Goal: Transaction & Acquisition: Download file/media

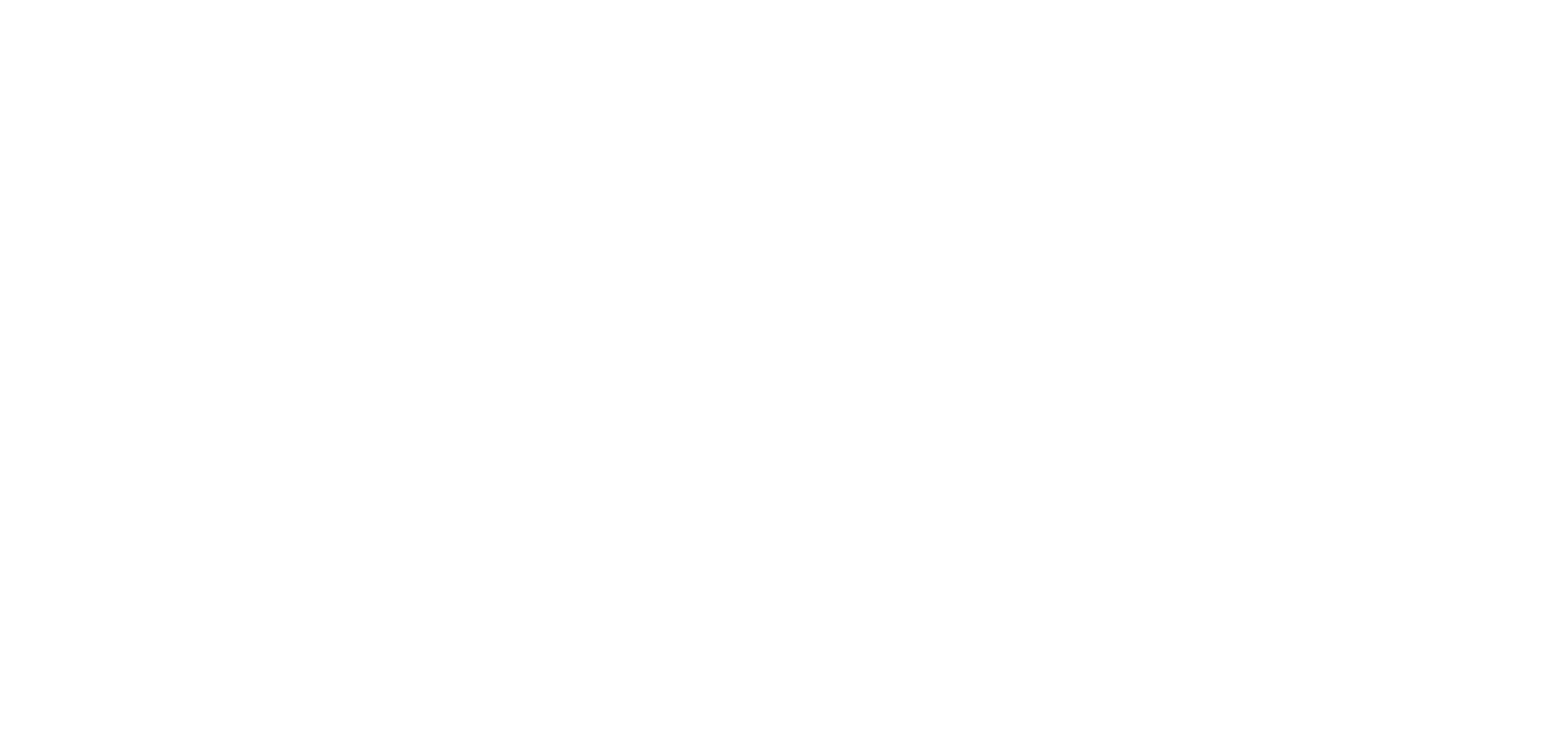
click at [88, 163] on body "honeypot link" at bounding box center [784, 377] width 1568 height 755
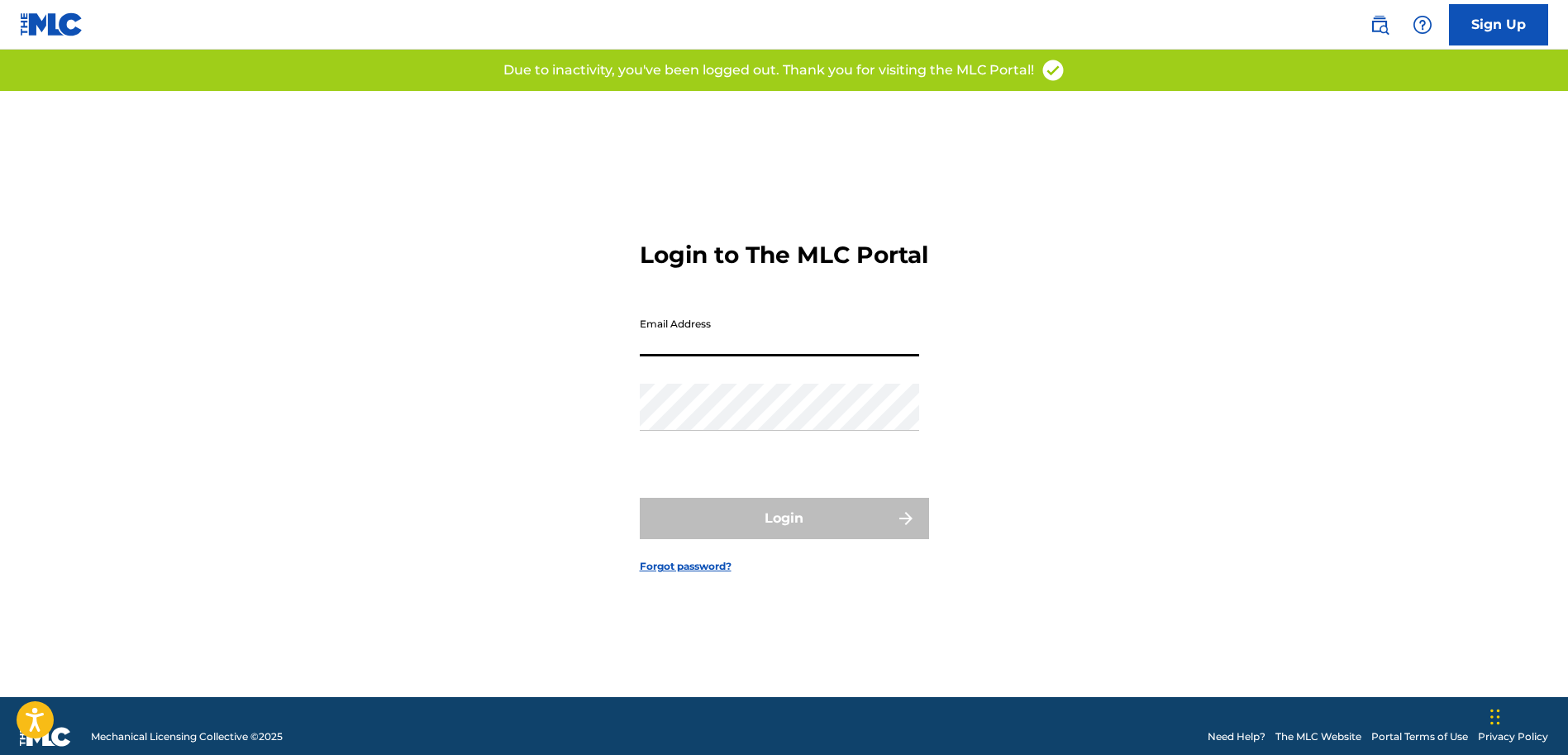
click at [706, 346] on input "Email Address" at bounding box center [779, 333] width 279 height 47
type input "[PERSON_NAME][EMAIL_ADDRESS][DOMAIN_NAME]"
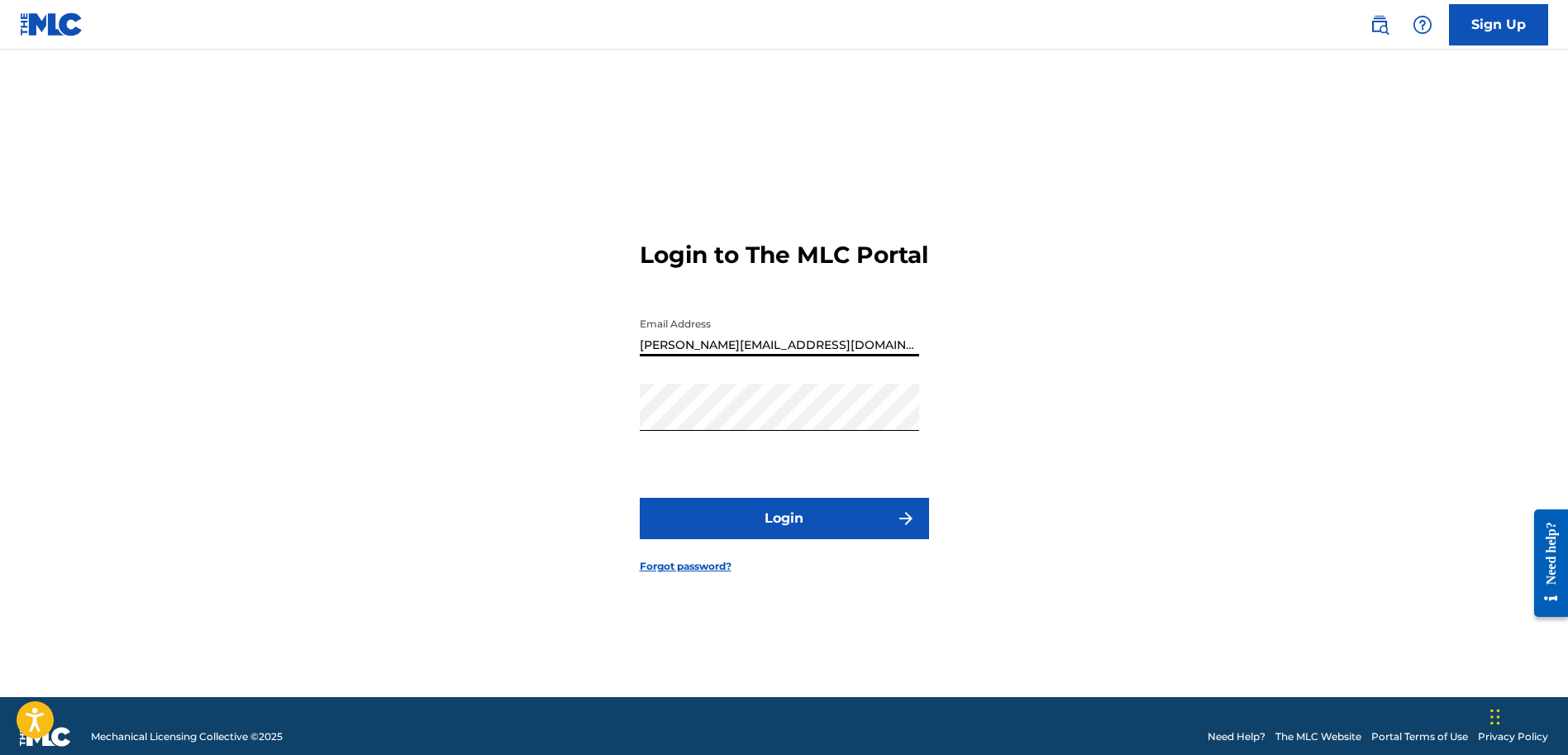
click at [640, 497] on button "Login" at bounding box center [785, 518] width 290 height 41
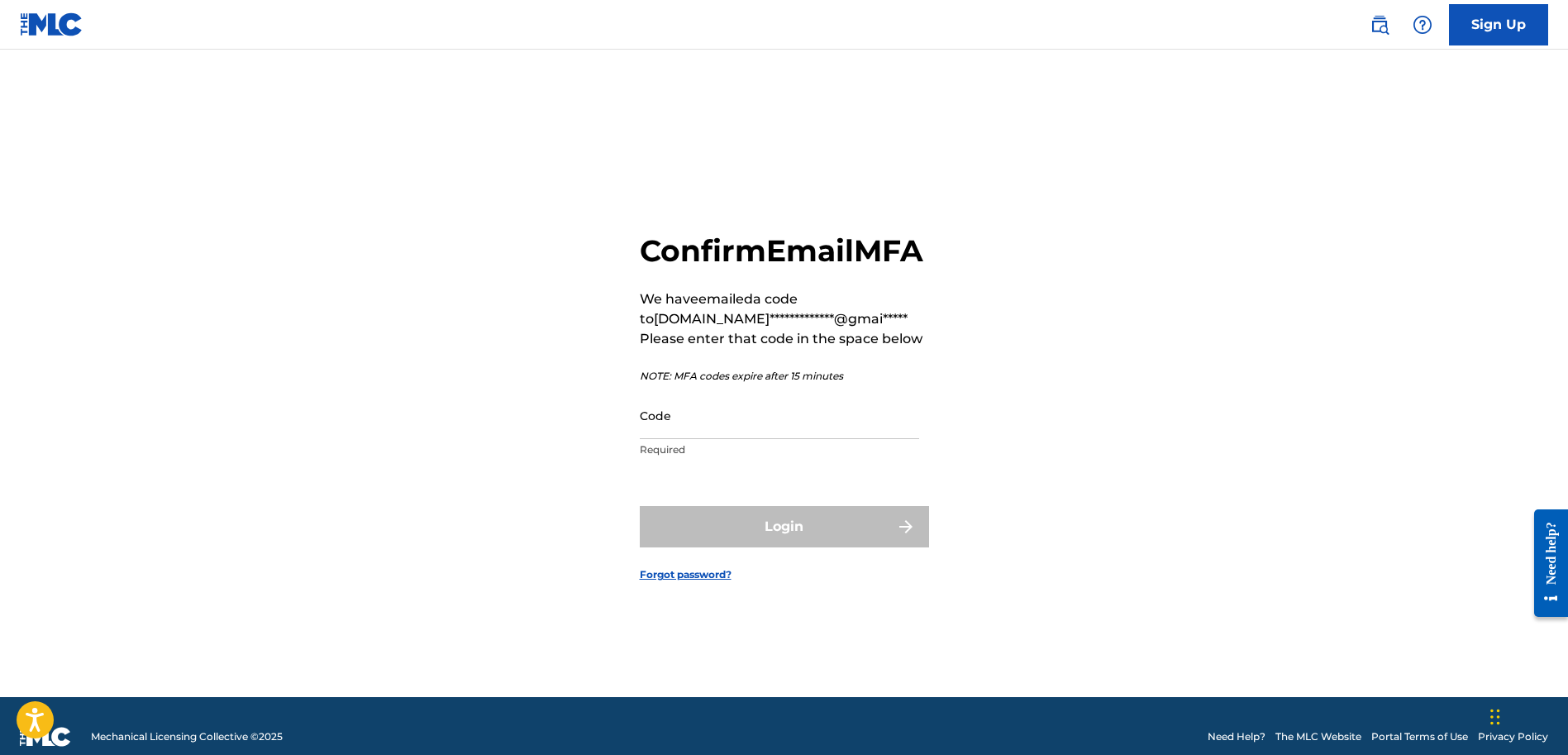
scroll to position [6, 0]
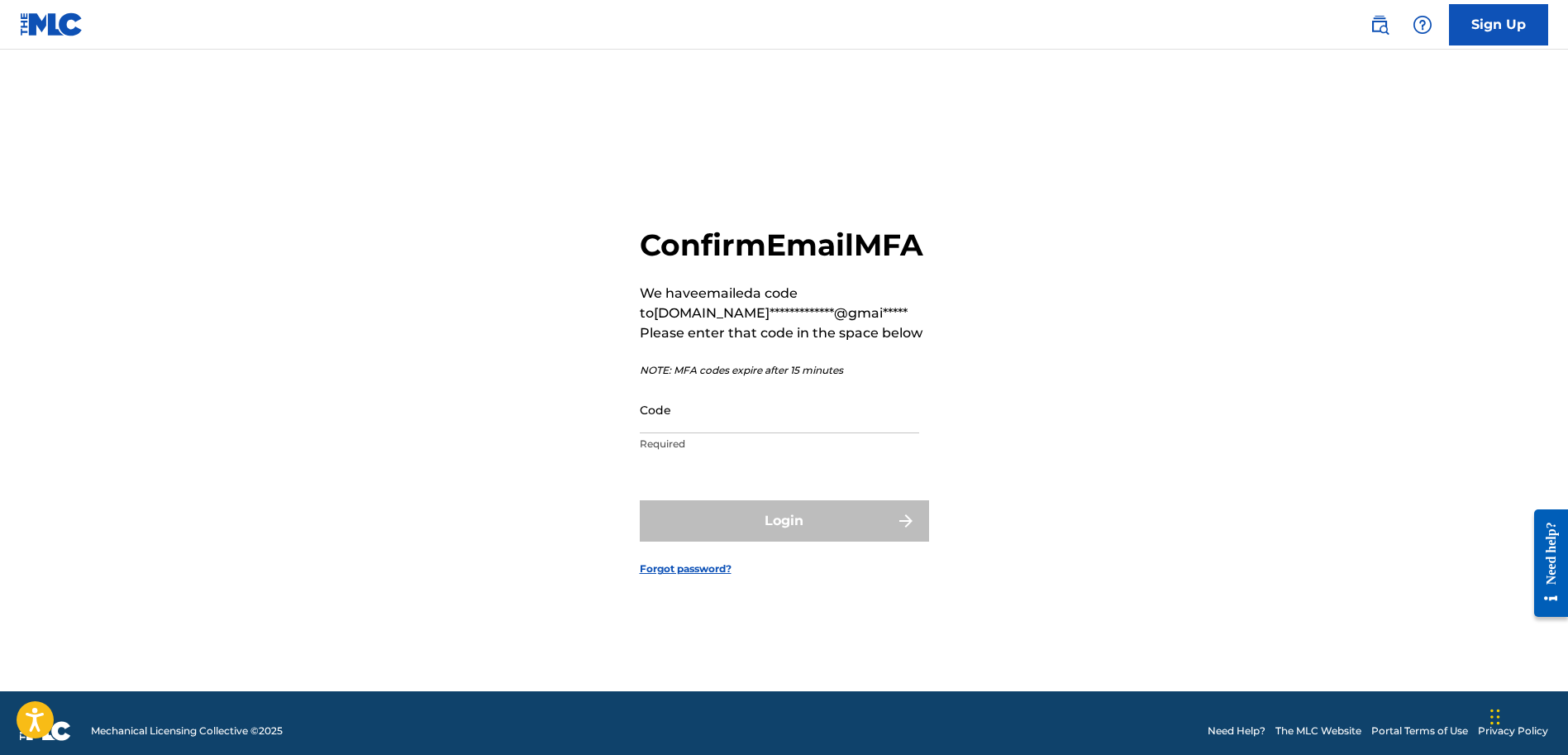
click at [766, 428] on input "Code" at bounding box center [779, 409] width 279 height 47
paste input "055905"
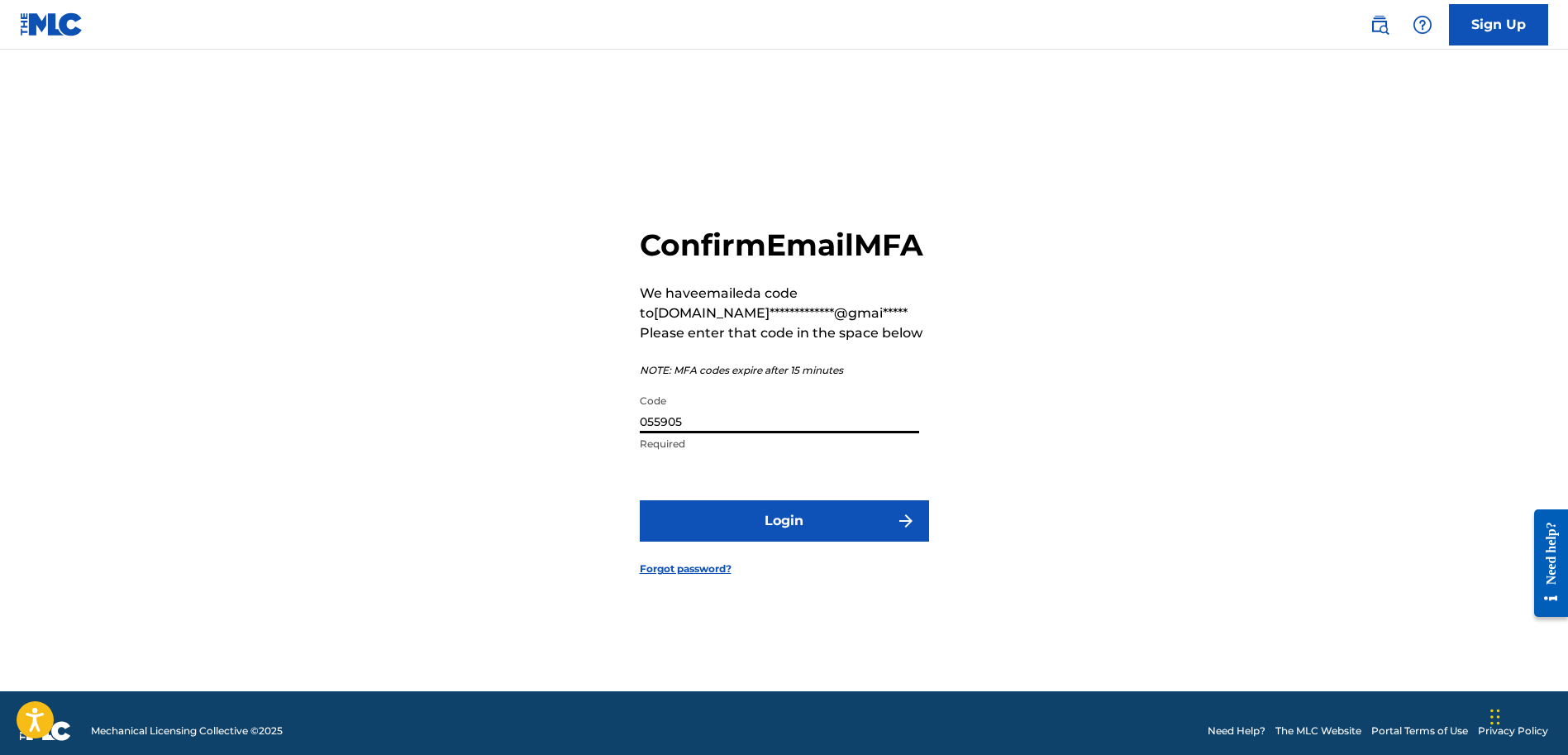
type input "055905"
click at [820, 527] on button "Login" at bounding box center [785, 521] width 290 height 41
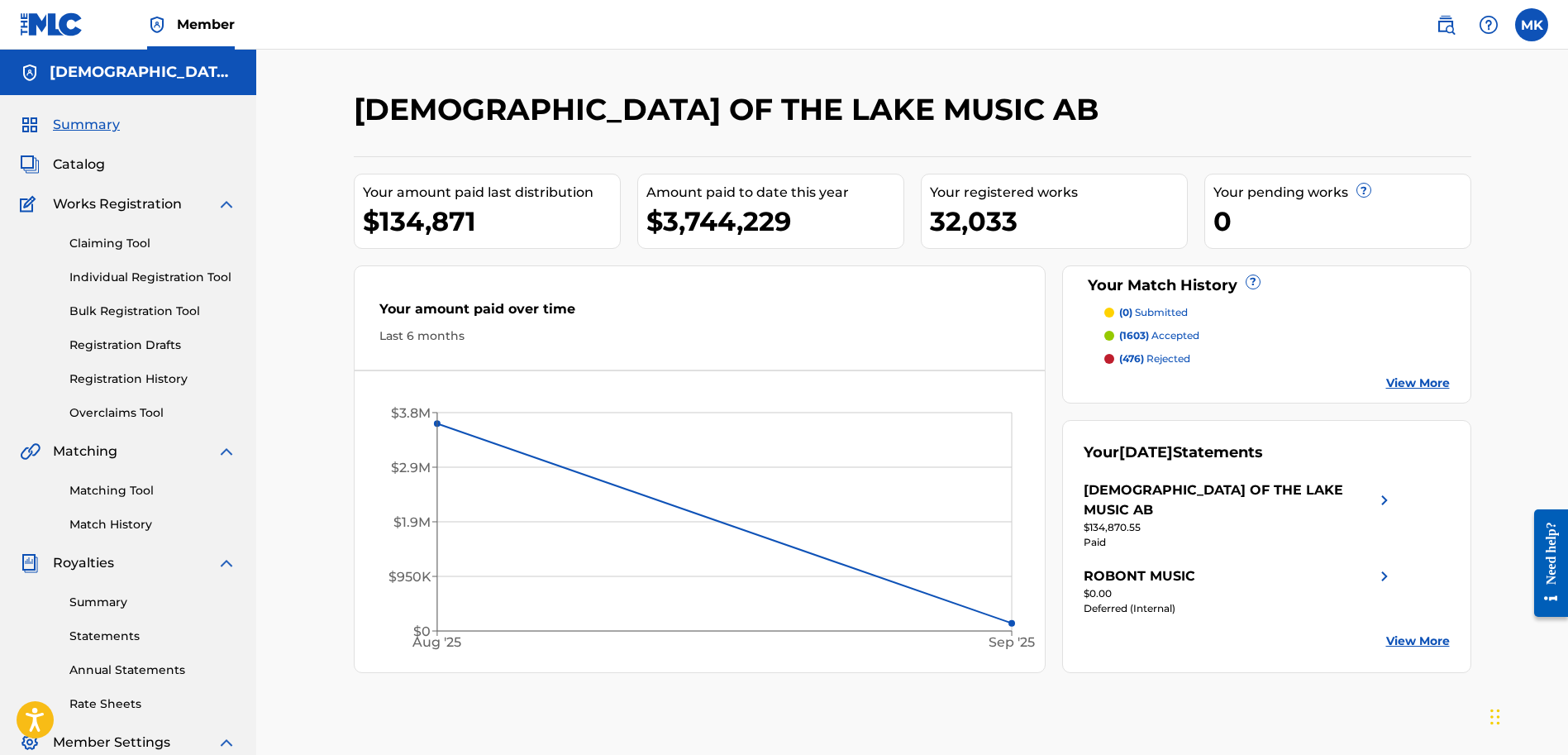
click at [77, 598] on link "Summary" at bounding box center [153, 602] width 167 height 18
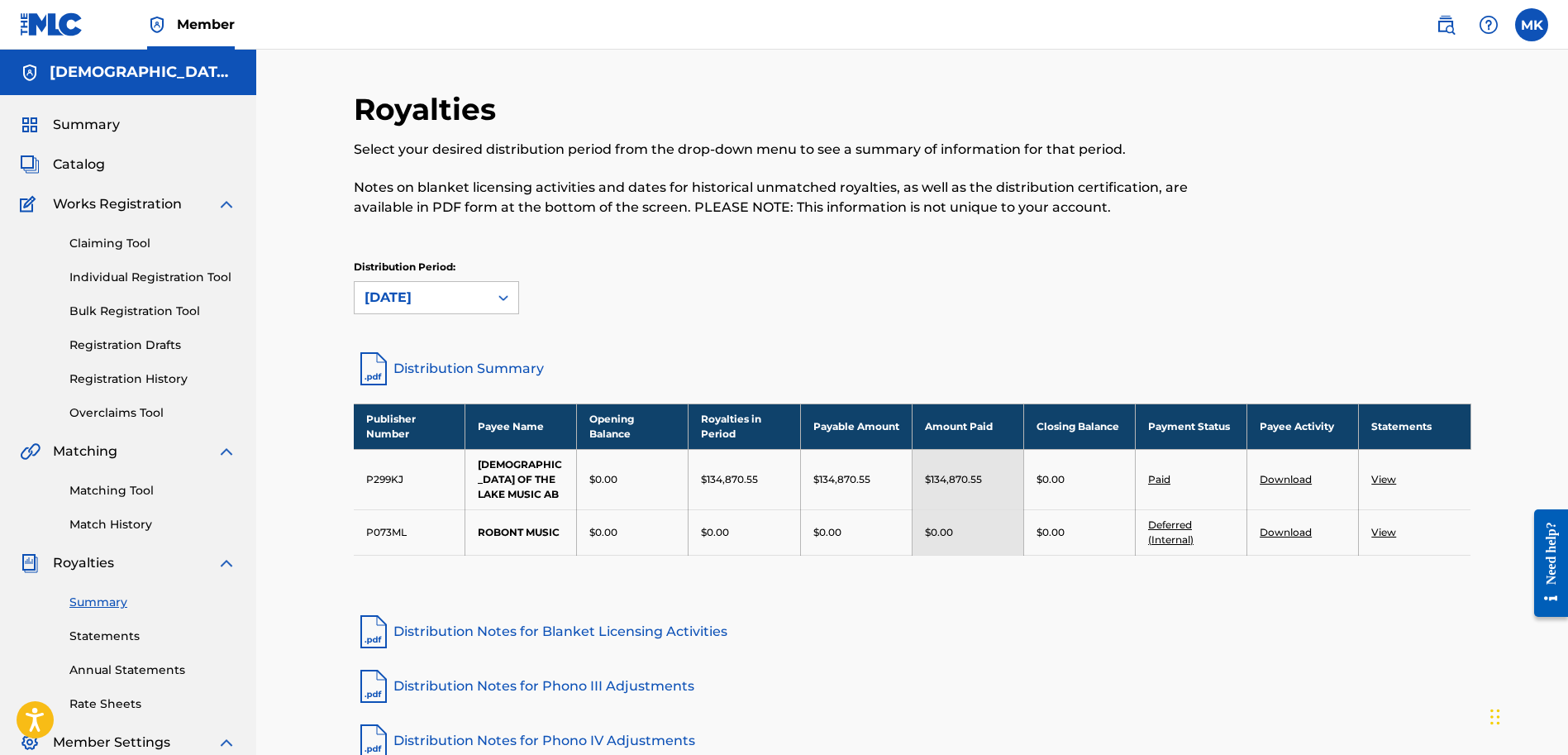
click at [1278, 526] on link "Download" at bounding box center [1285, 532] width 52 height 13
click at [493, 309] on div at bounding box center [503, 298] width 29 height 29
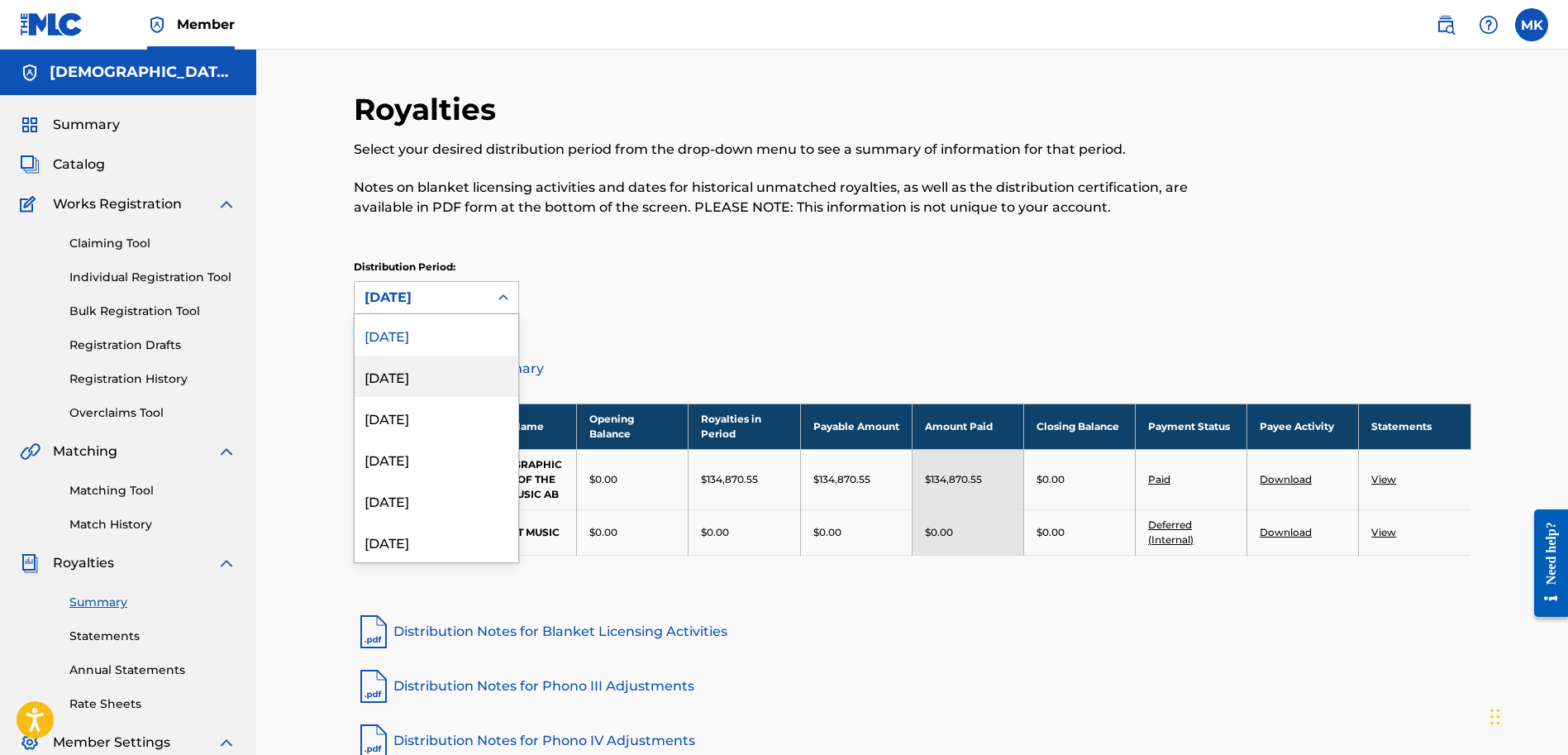
click at [474, 366] on div "[DATE]" at bounding box center [436, 376] width 163 height 41
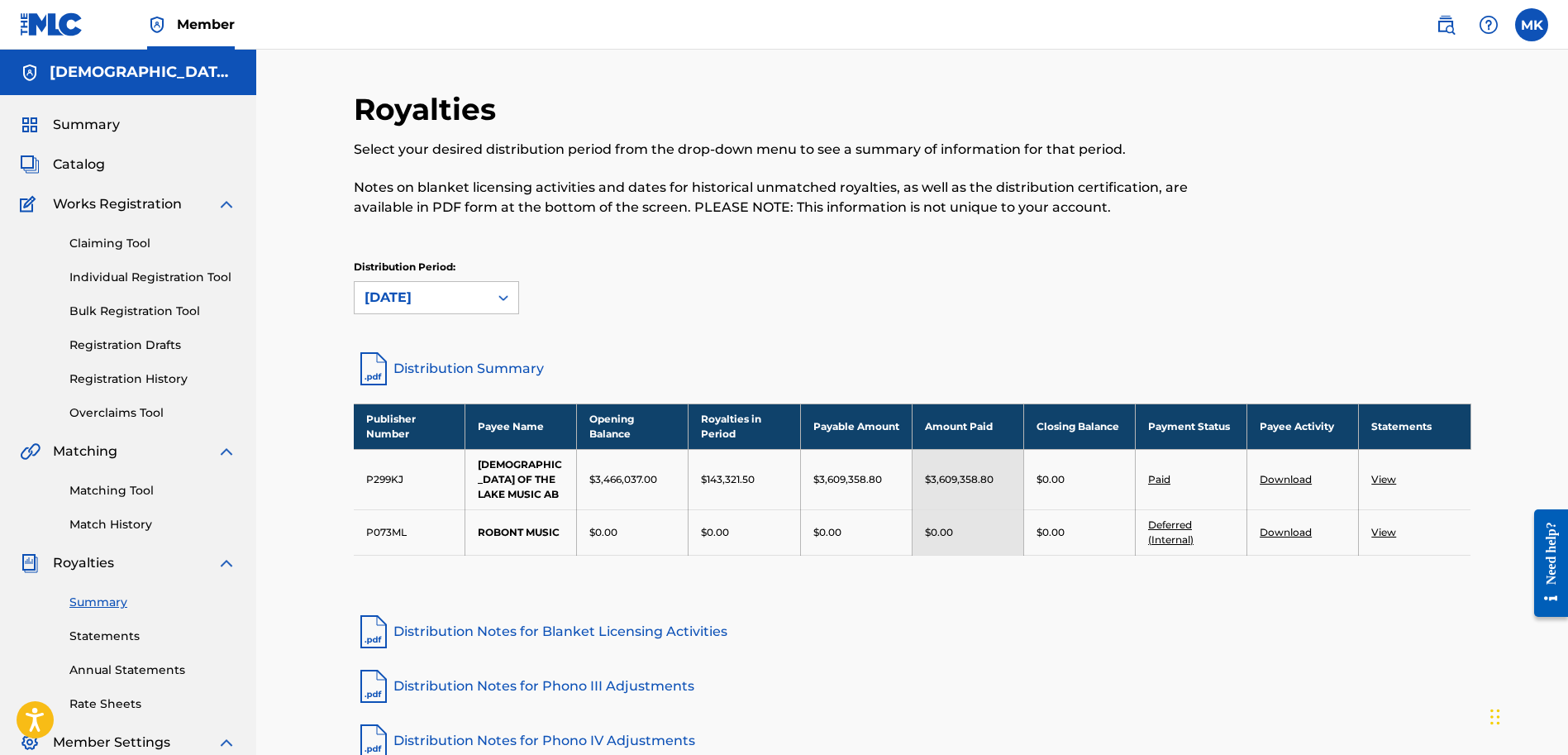
click at [482, 296] on div "[DATE]" at bounding box center [421, 298] width 134 height 31
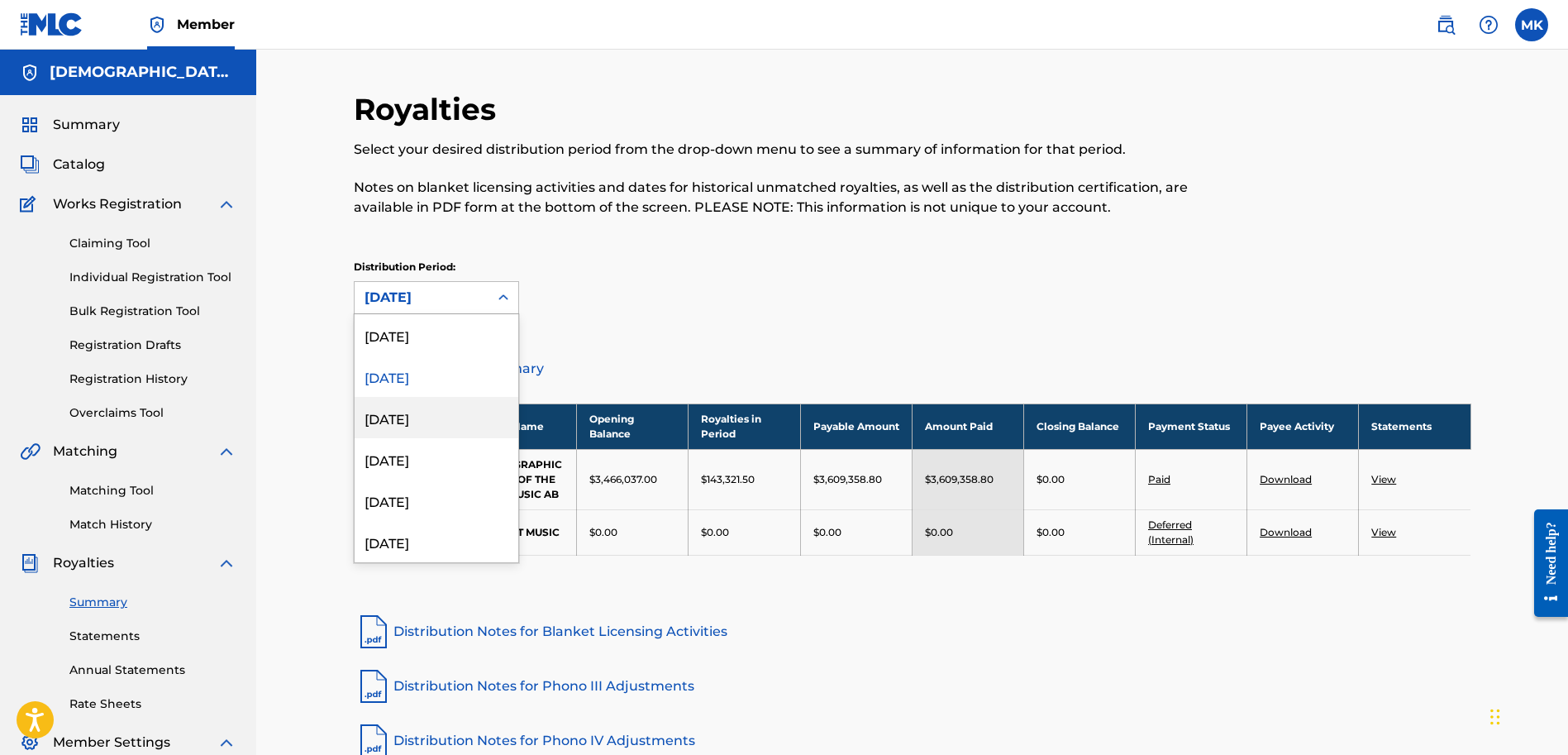
click at [426, 424] on div "[DATE]" at bounding box center [436, 417] width 163 height 41
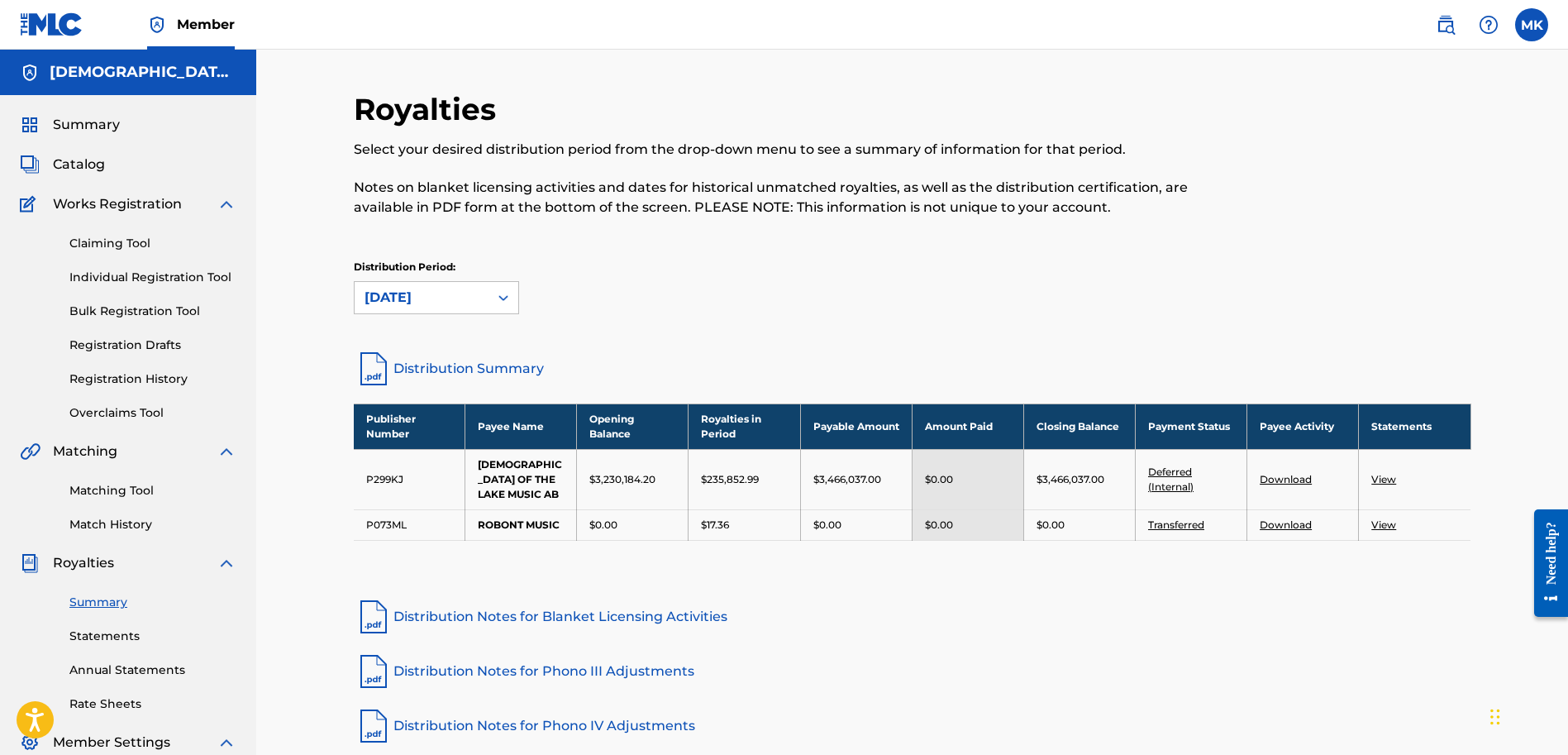
click at [490, 306] on div at bounding box center [503, 298] width 29 height 29
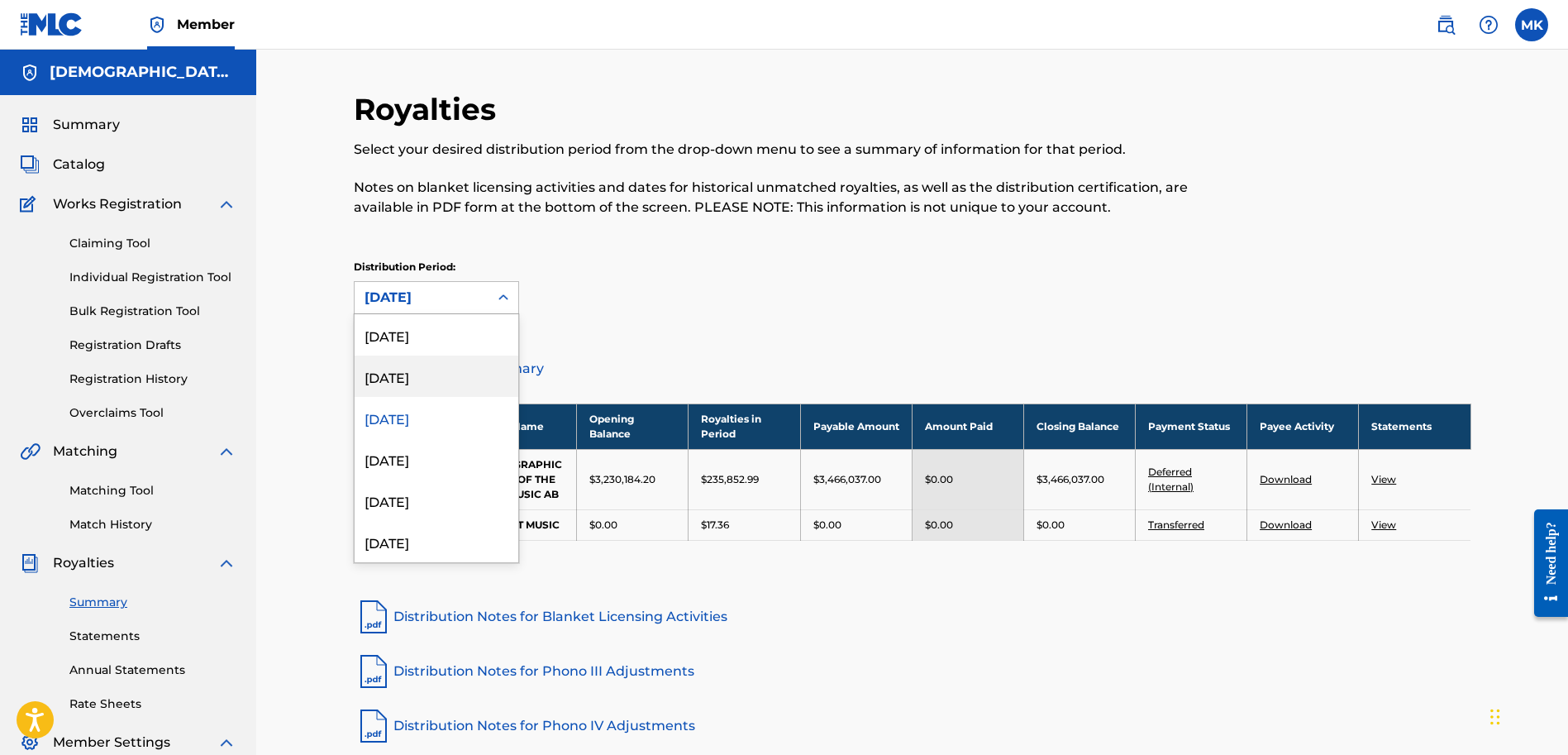
click at [450, 380] on div "[DATE]" at bounding box center [436, 376] width 163 height 41
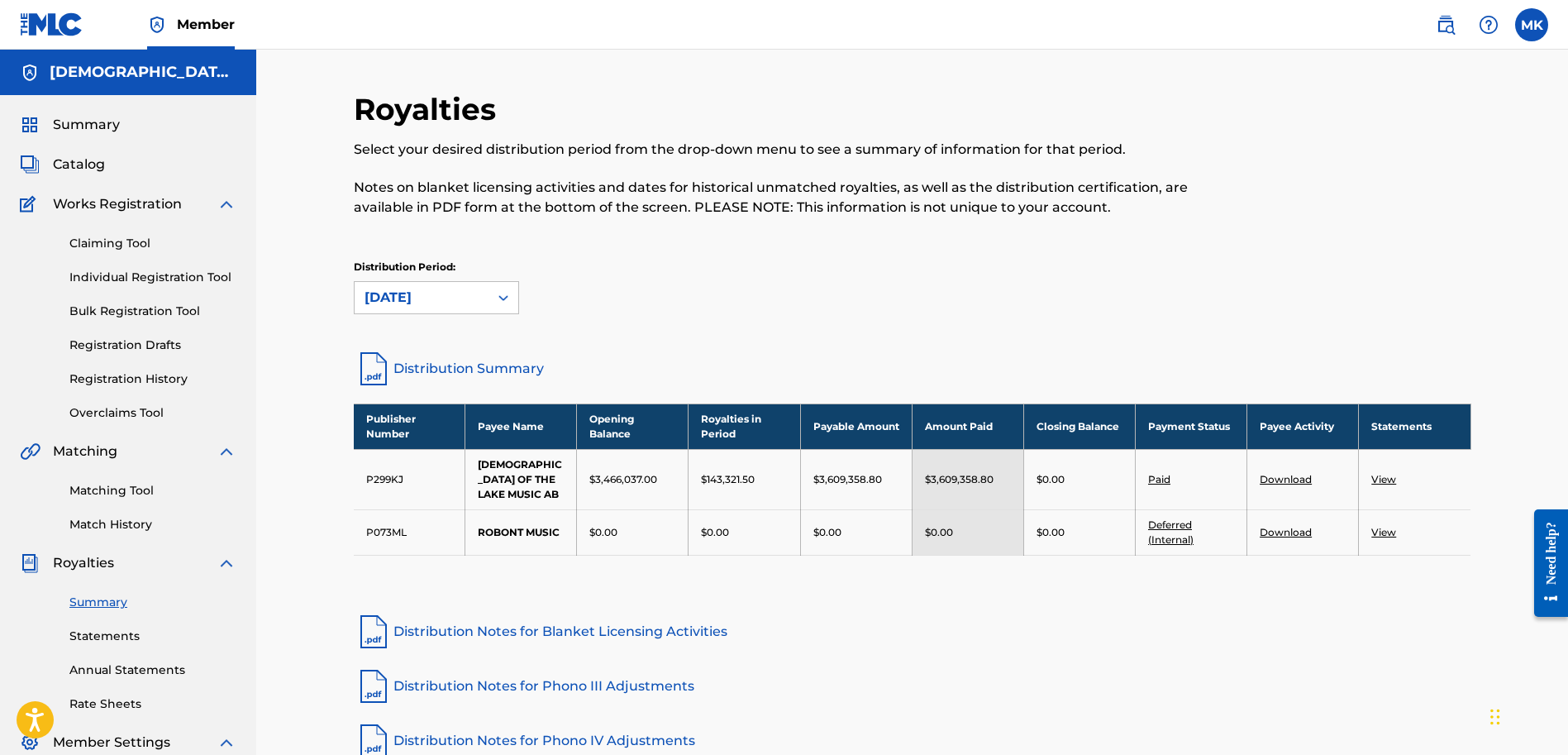
click at [1259, 513] on td "Download" at bounding box center [1304, 532] width 112 height 45
click at [1283, 526] on link "Download" at bounding box center [1285, 532] width 52 height 13
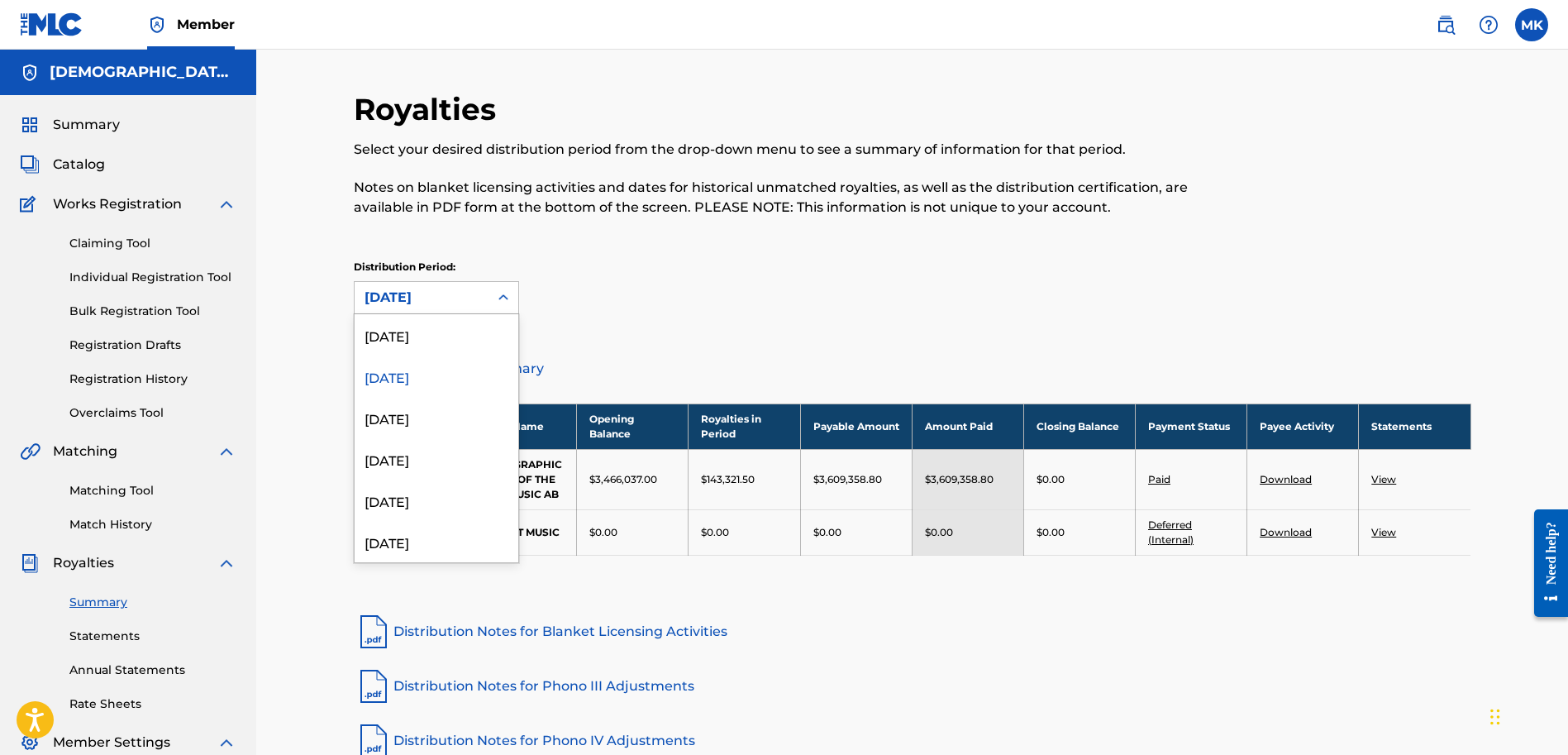
drag, startPoint x: 447, startPoint y: 307, endPoint x: 438, endPoint y: 300, distance: 11.4
click at [440, 301] on div "[DATE]" at bounding box center [422, 298] width 115 height 20
click at [435, 429] on div "[DATE]" at bounding box center [436, 417] width 163 height 41
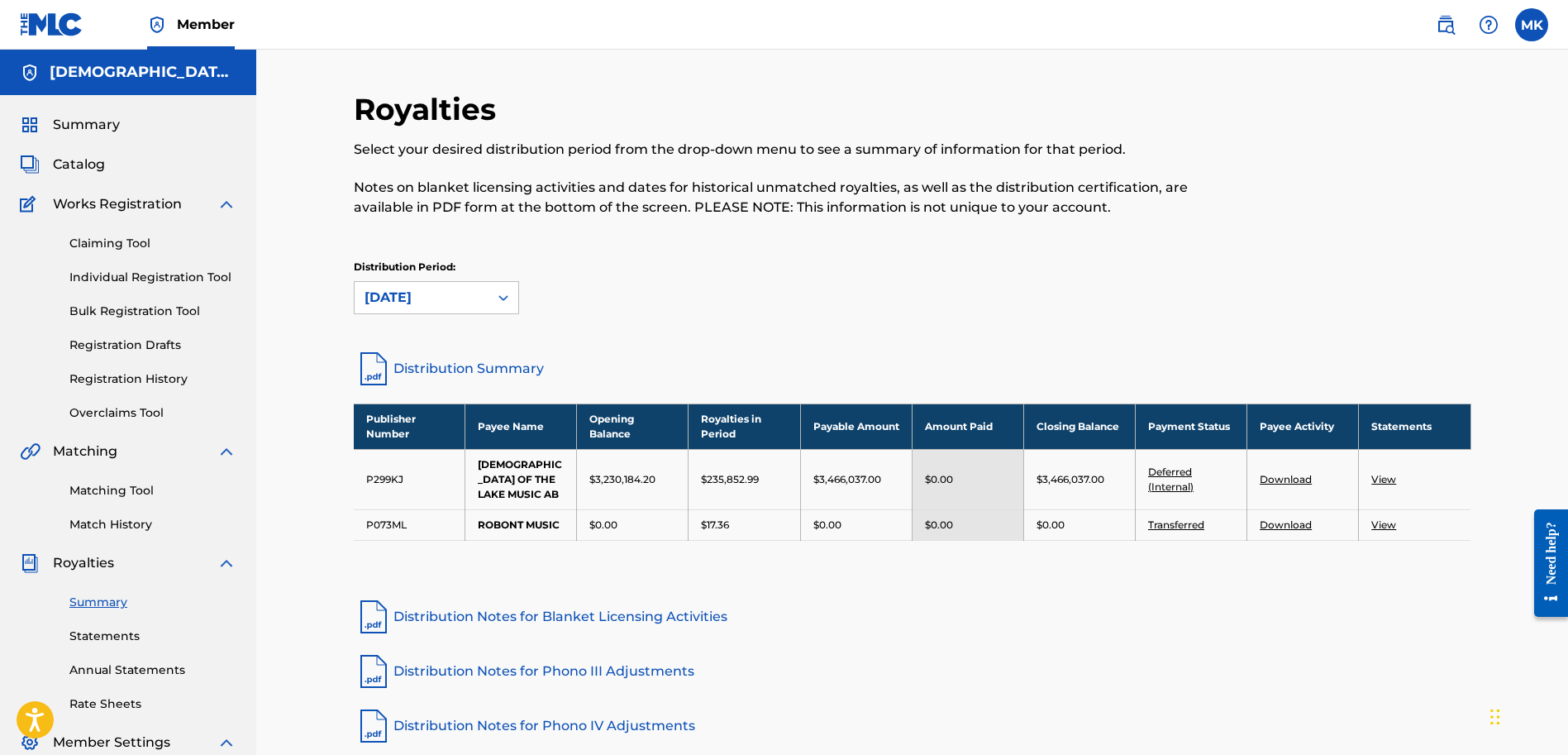
click at [1264, 519] on link "Download" at bounding box center [1285, 525] width 52 height 13
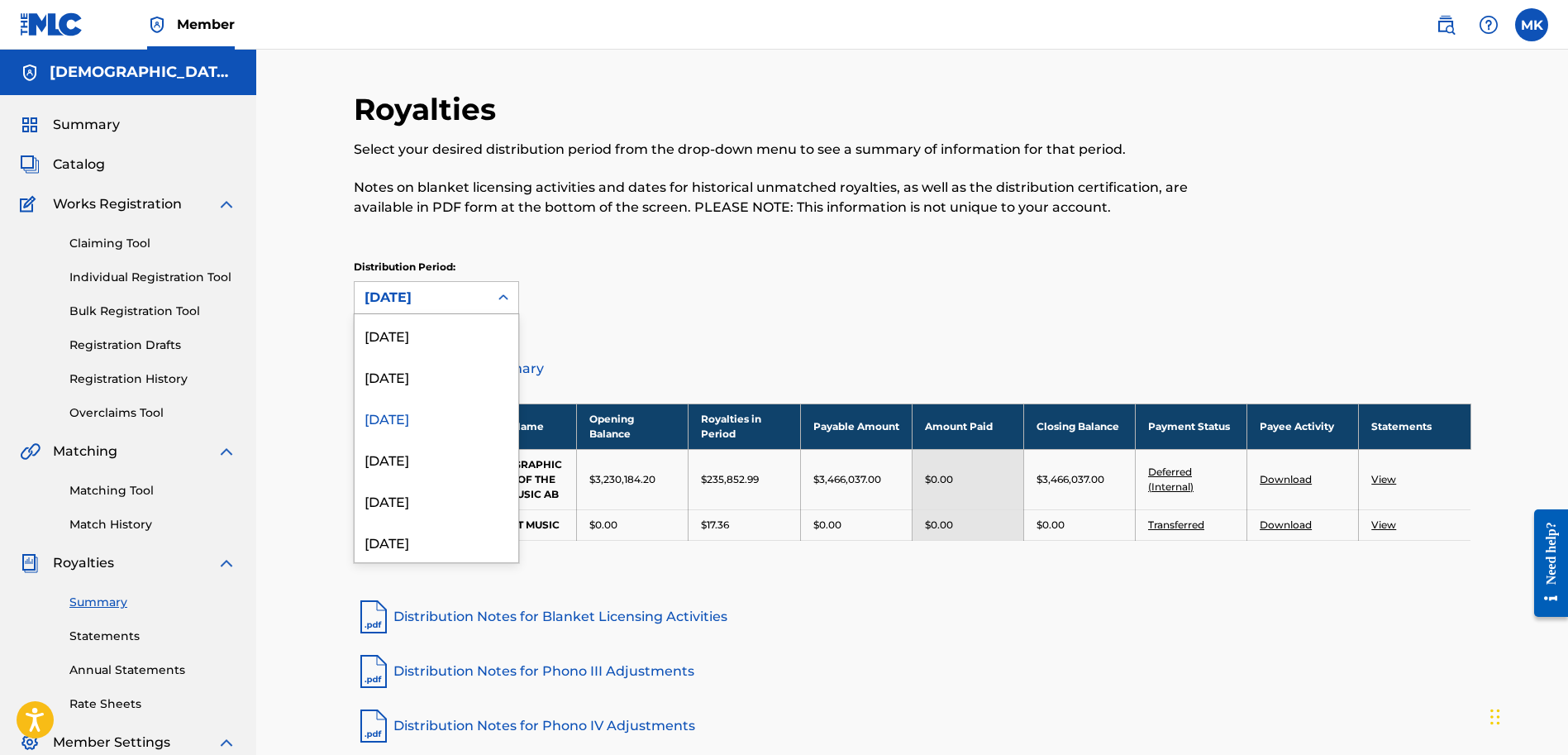
click at [447, 293] on div "[DATE]" at bounding box center [422, 298] width 115 height 20
click at [445, 452] on div "[DATE]" at bounding box center [436, 459] width 163 height 41
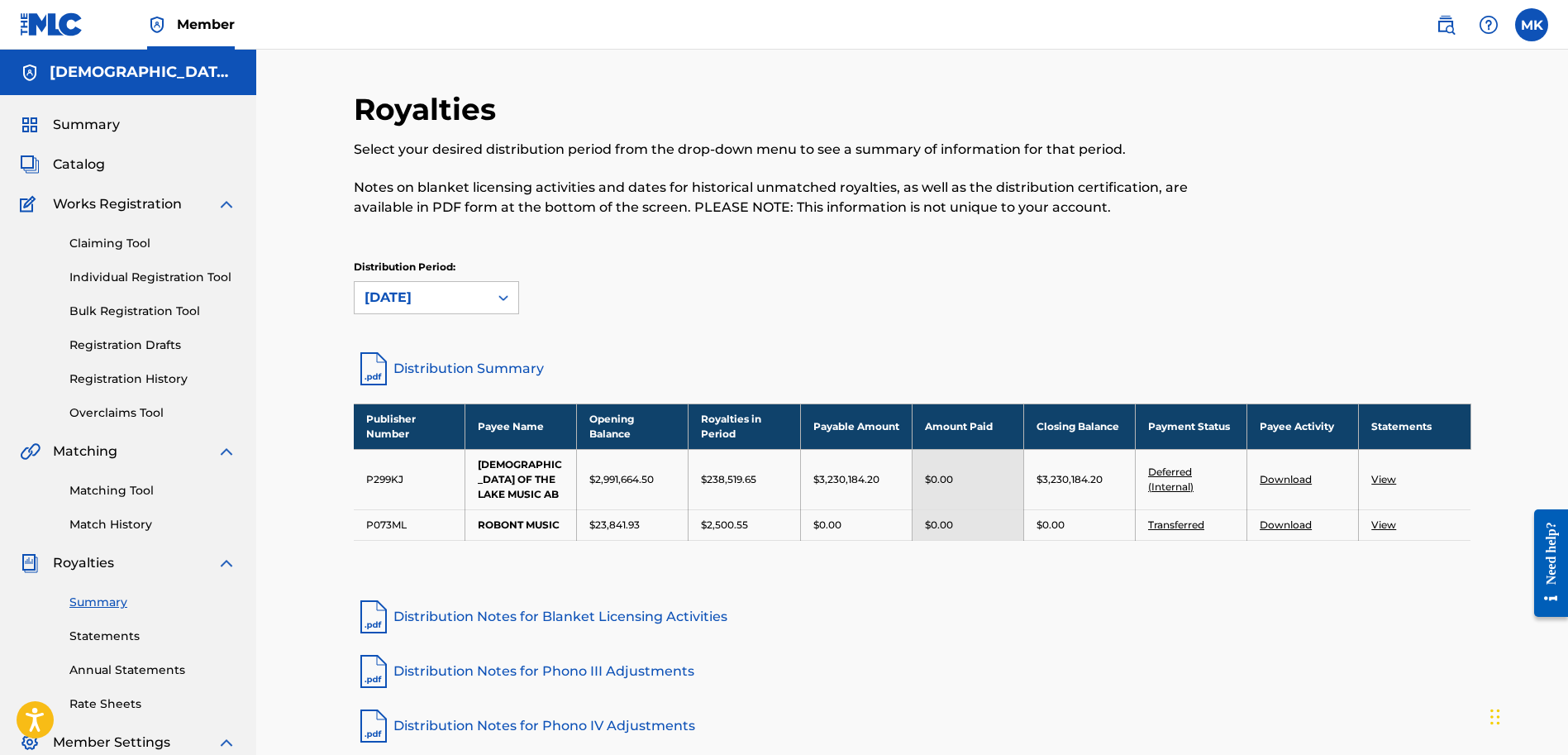
click at [1269, 519] on link "Download" at bounding box center [1285, 525] width 52 height 13
click at [481, 294] on div "[DATE]" at bounding box center [421, 298] width 134 height 31
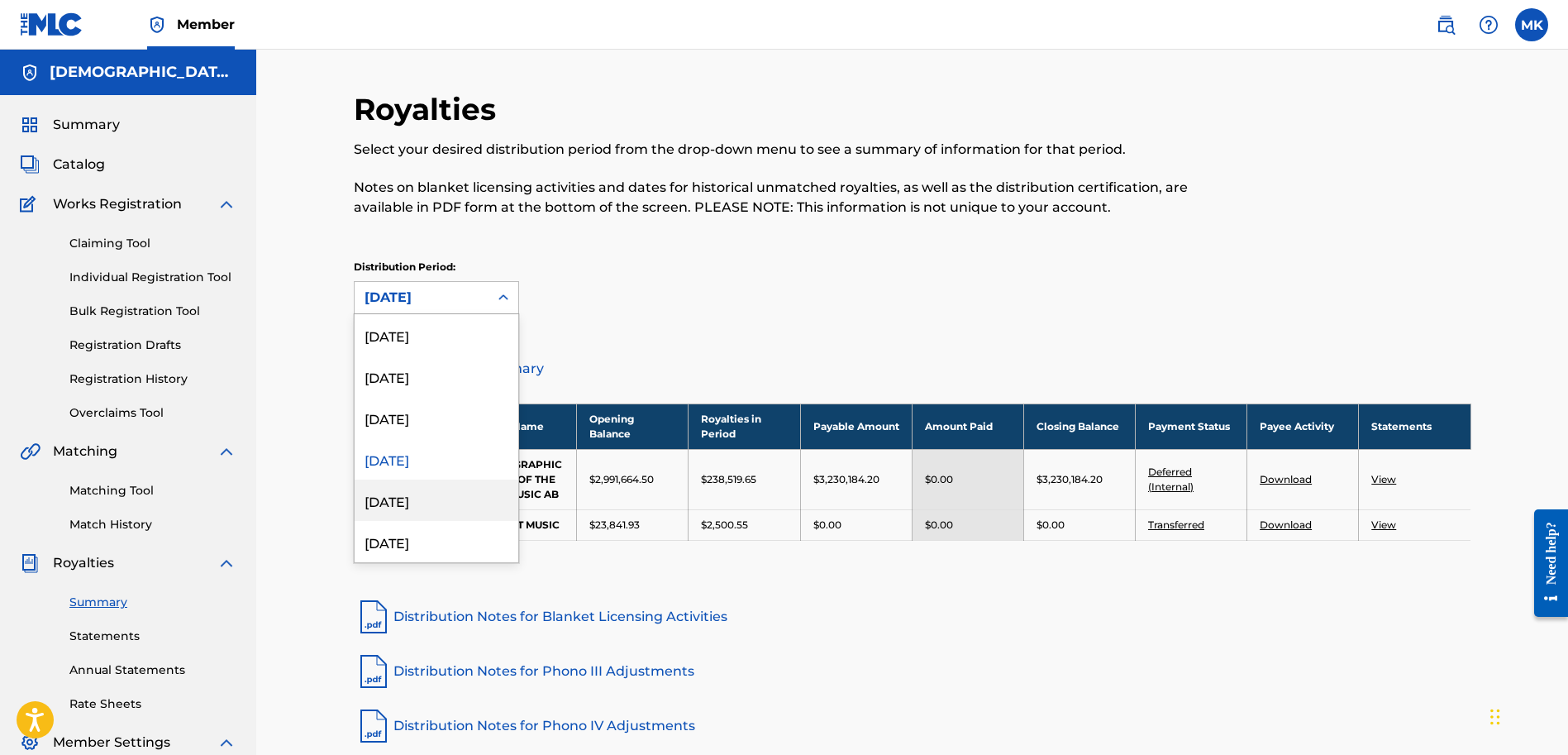
click at [469, 508] on div "[DATE]" at bounding box center [436, 500] width 163 height 41
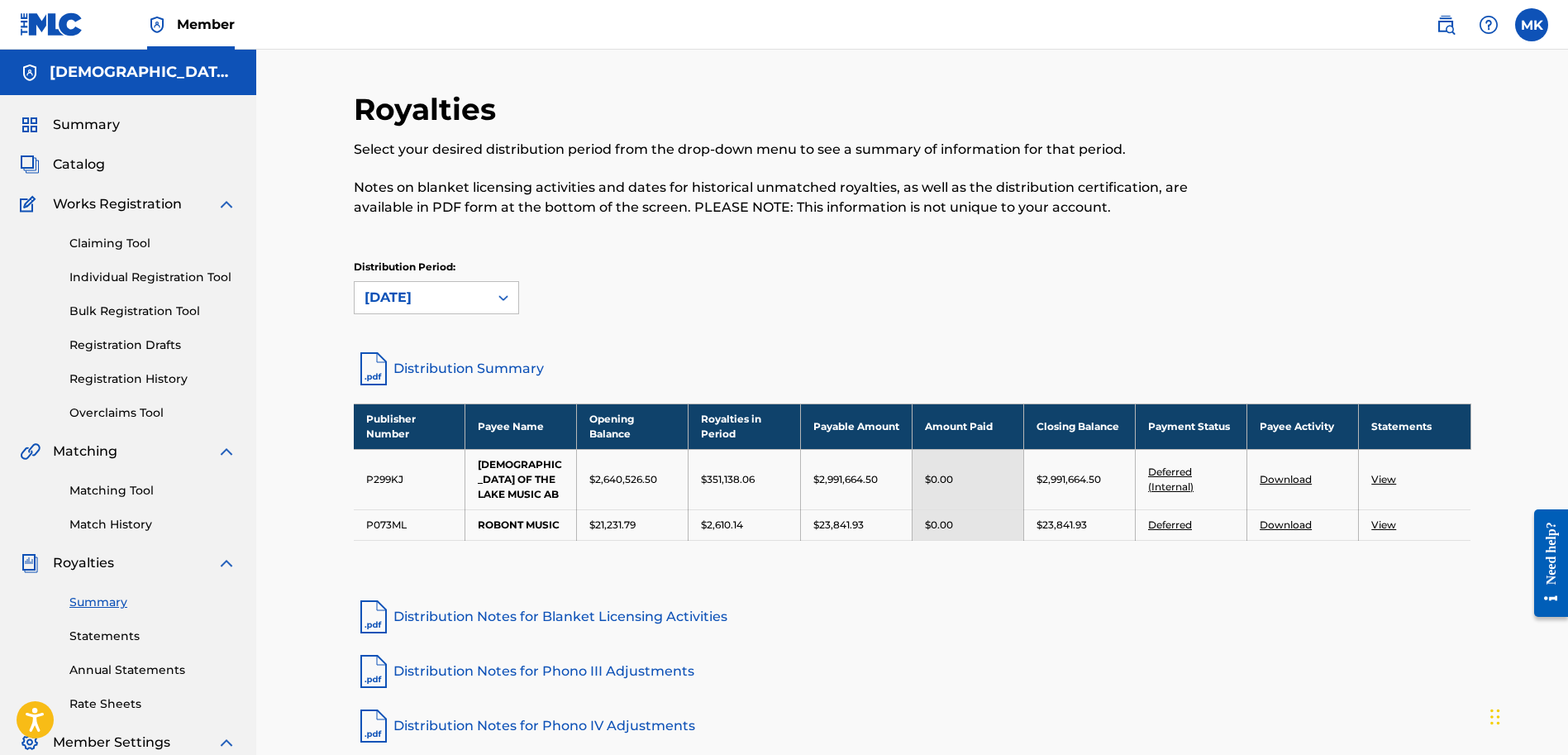
click at [1289, 519] on link "Download" at bounding box center [1285, 525] width 52 height 13
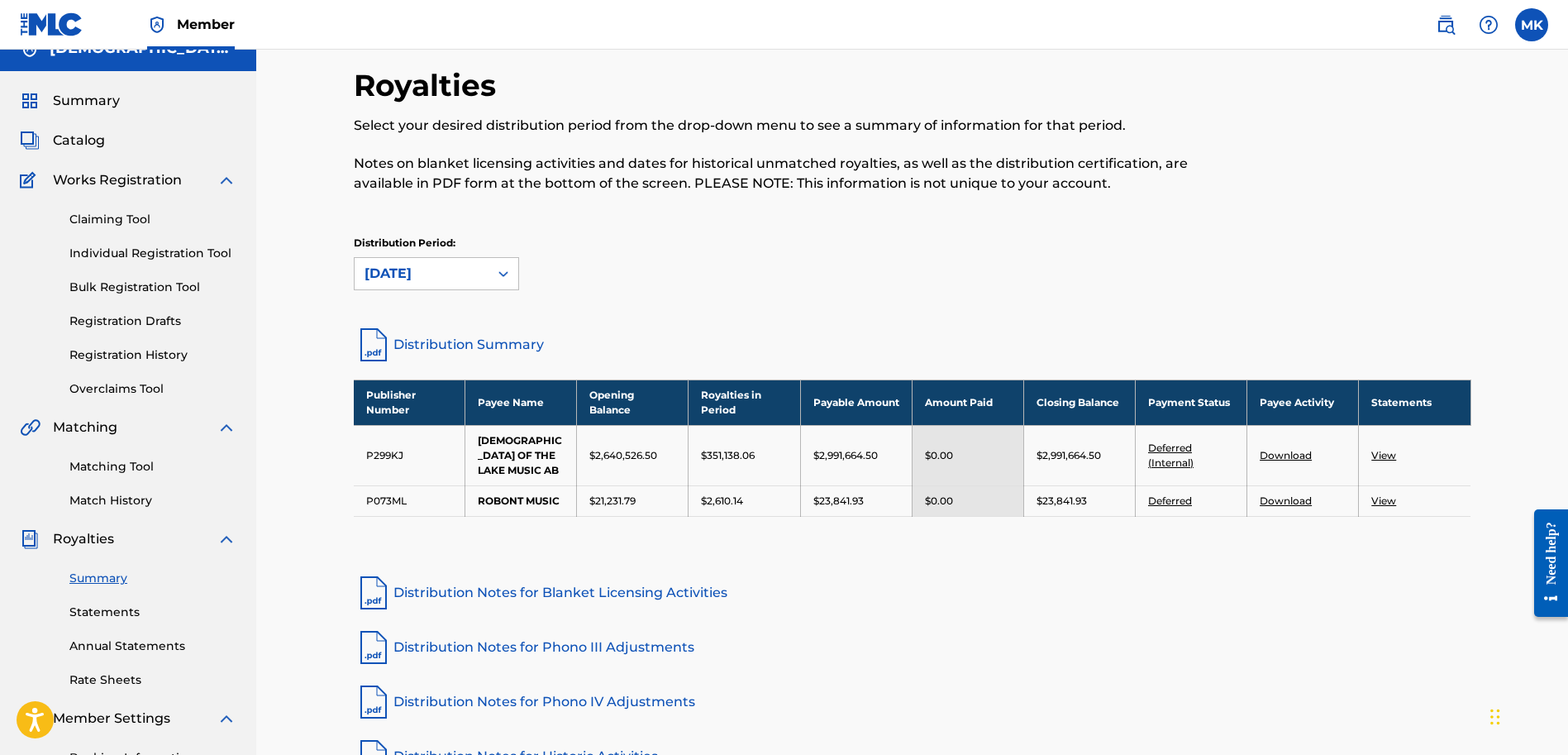
scroll to position [21, 0]
